Goal: Task Accomplishment & Management: Use online tool/utility

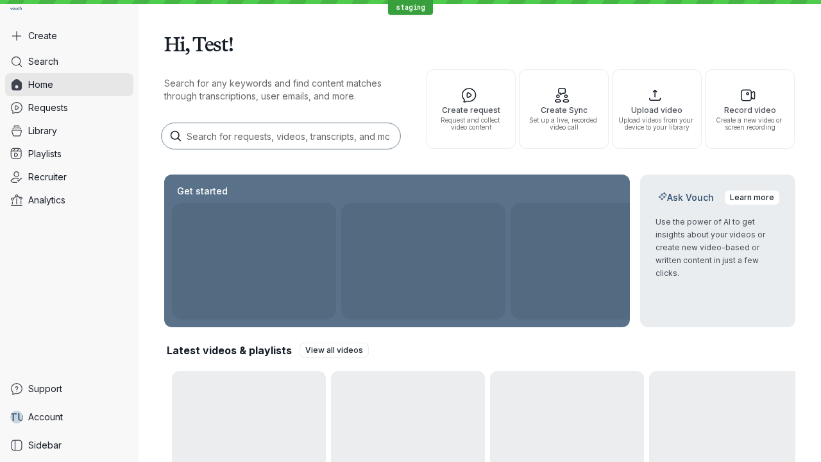
click at [69, 36] on button "Create" at bounding box center [69, 35] width 128 height 23
